Goal: Task Accomplishment & Management: Use online tool/utility

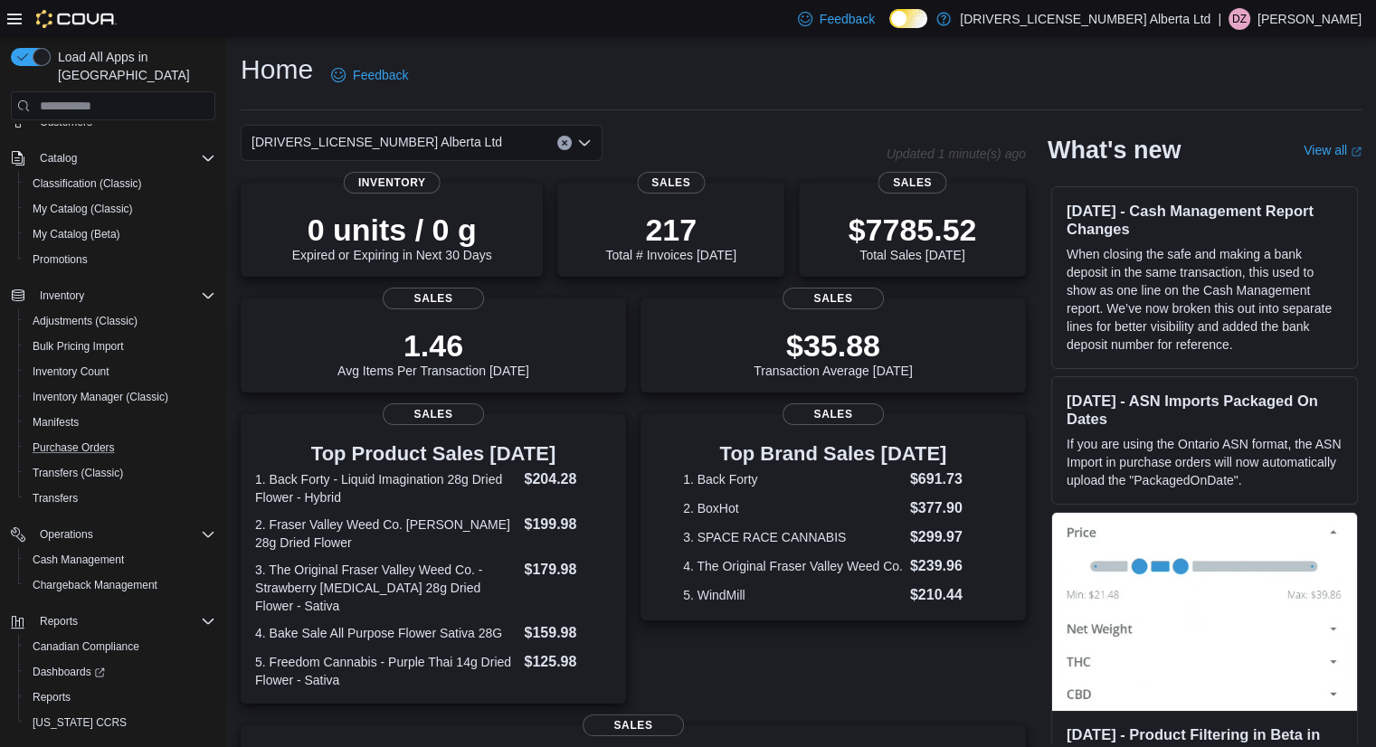
scroll to position [177, 0]
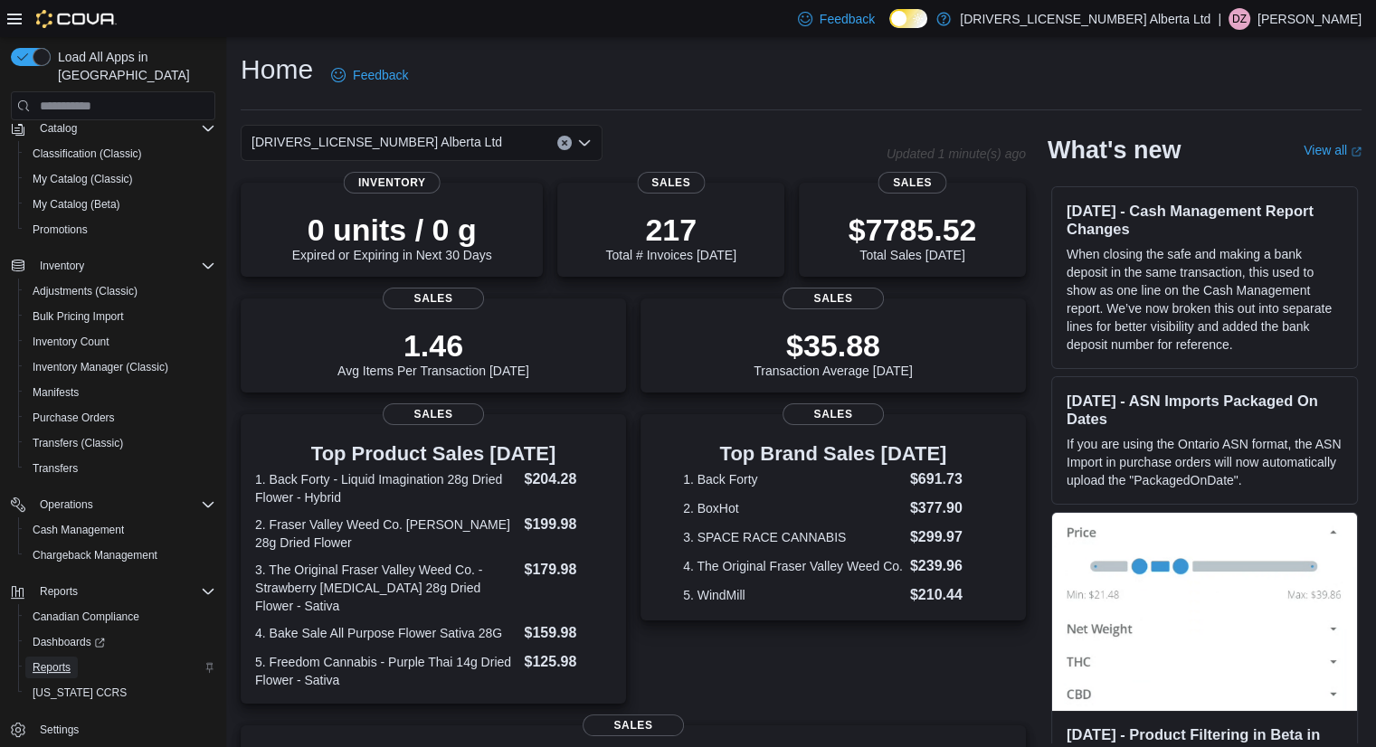
click at [41, 660] on span "Reports" at bounding box center [52, 667] width 38 height 14
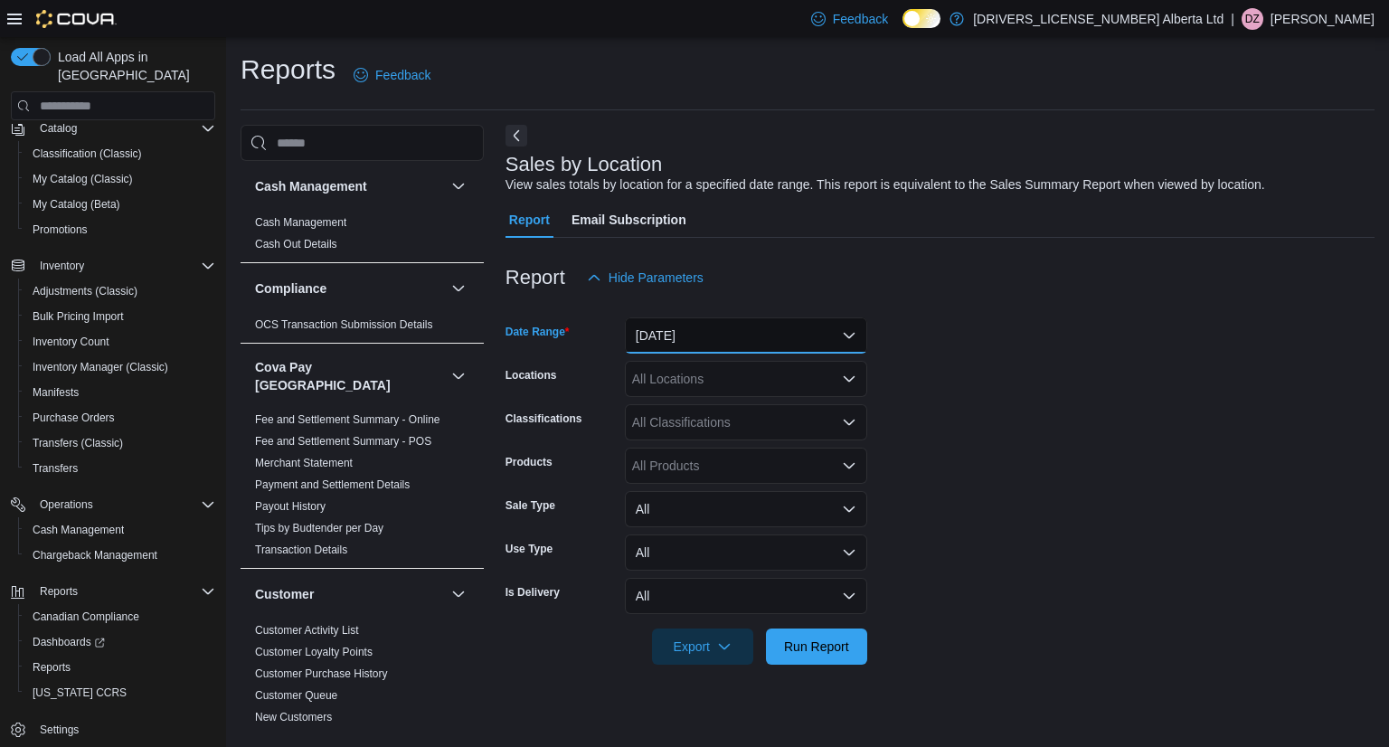
click at [725, 330] on button "Yesterday" at bounding box center [746, 336] width 242 height 36
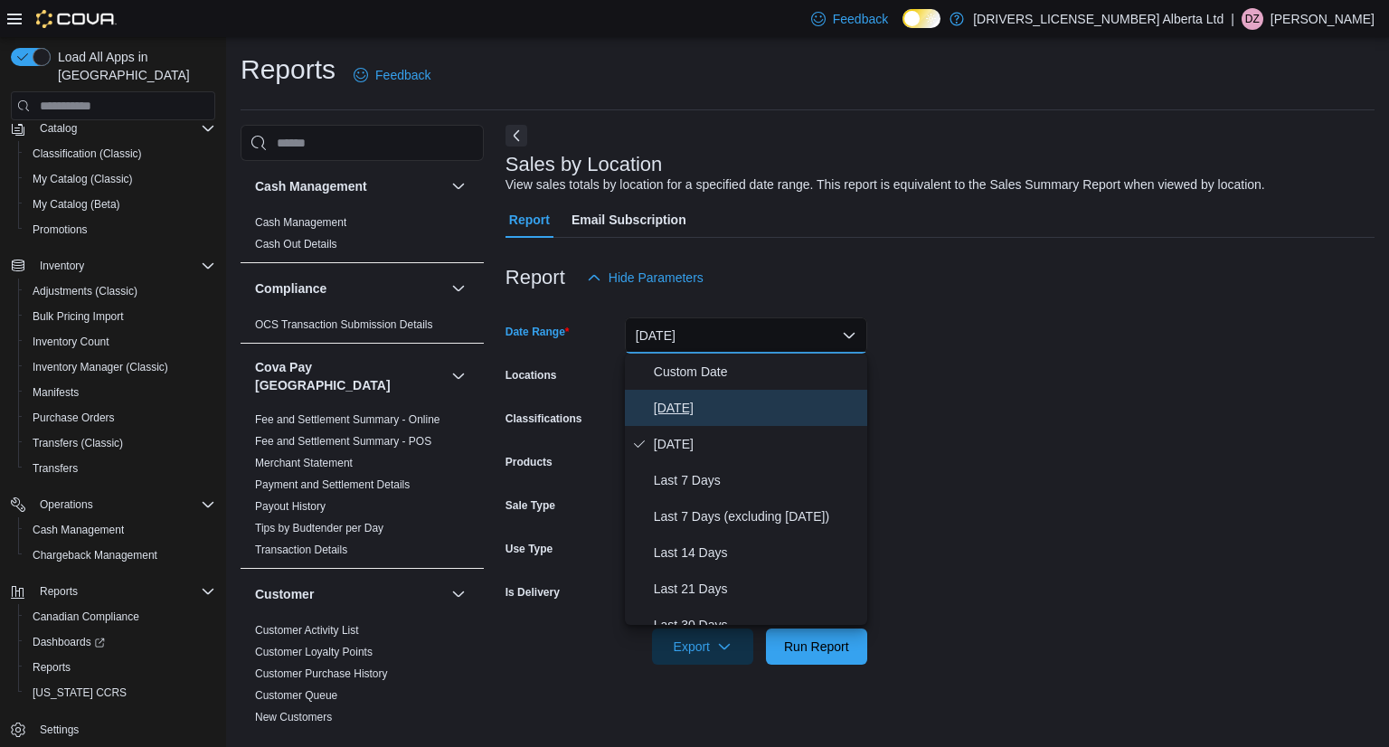
click at [691, 401] on span "Today" at bounding box center [757, 408] width 206 height 22
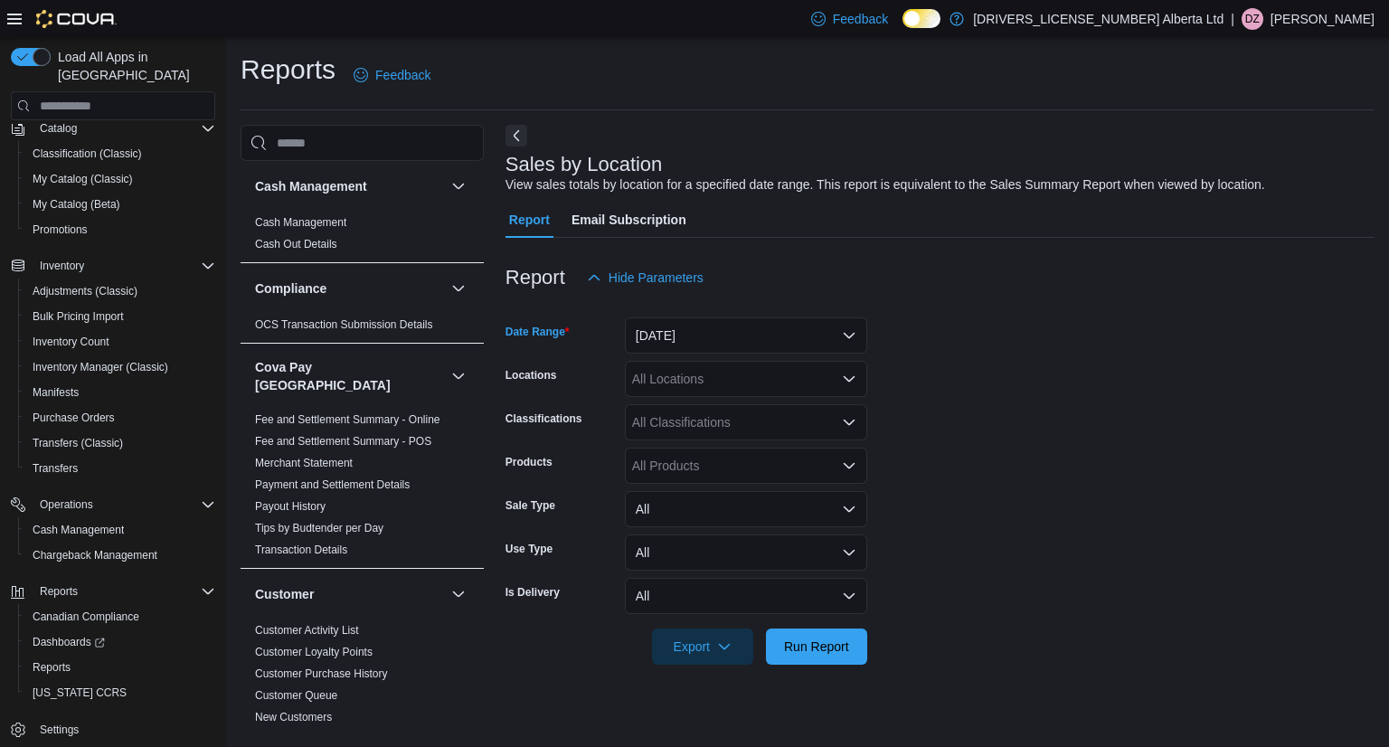
click at [818, 666] on div at bounding box center [940, 676] width 869 height 22
click at [828, 653] on span "Run Report" at bounding box center [816, 646] width 65 height 18
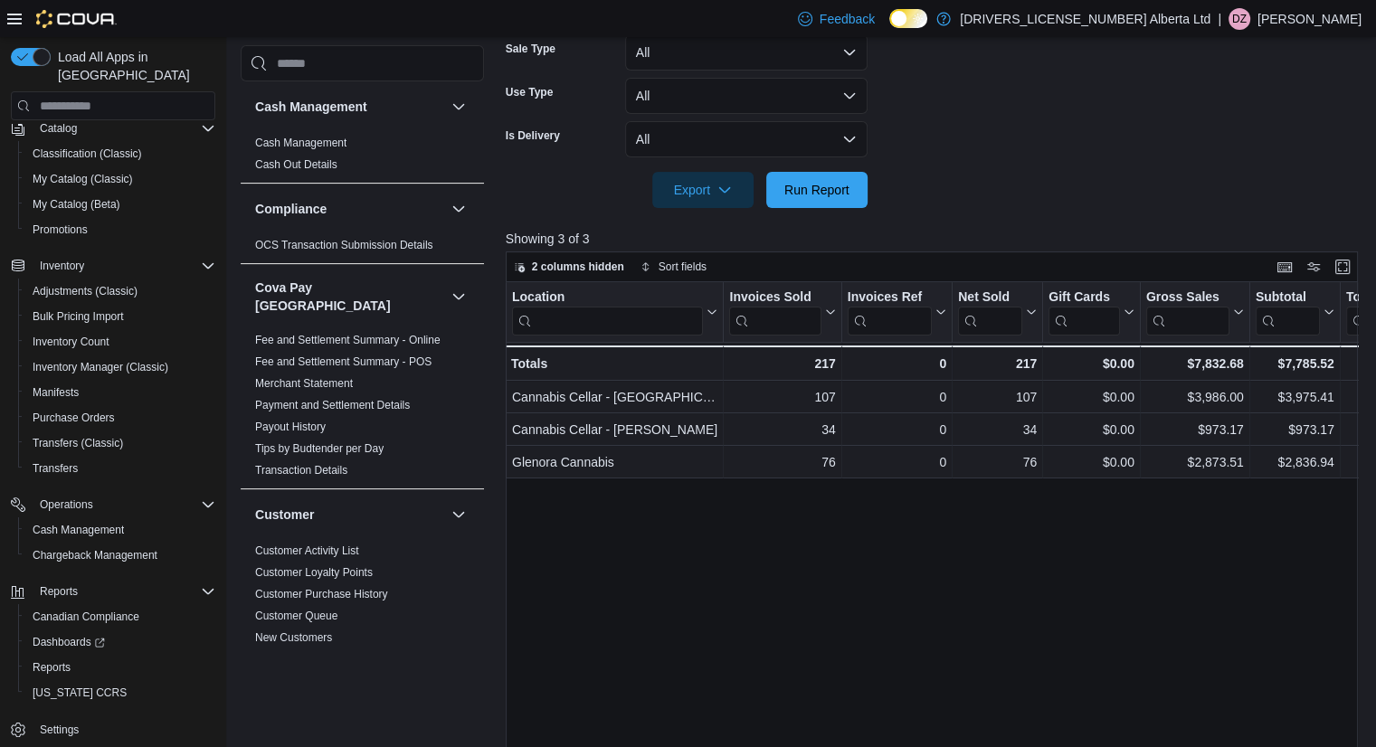
scroll to position [573, 0]
